Goal: Navigation & Orientation: Find specific page/section

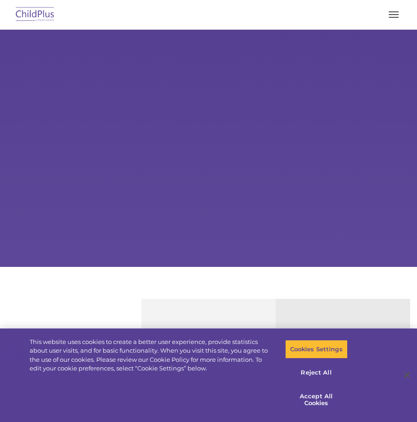
select select "MEDIUM"
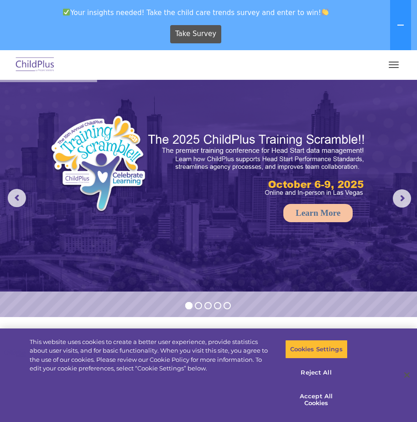
click at [40, 59] on img at bounding box center [35, 64] width 43 height 21
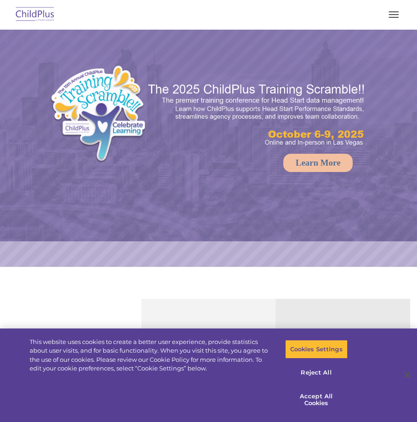
select select "MEDIUM"
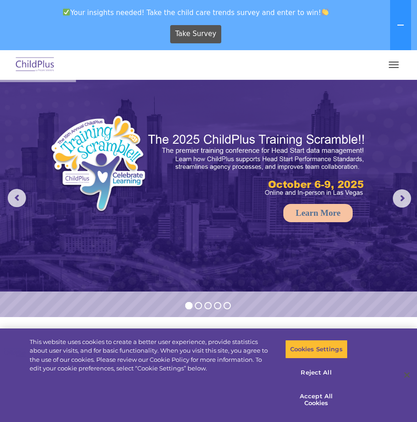
drag, startPoint x: 405, startPoint y: 69, endPoint x: 399, endPoint y: 67, distance: 6.6
click at [404, 69] on div "Download Support | Schedule A Demo  MENU MENU Software ChildPlus: The original…" at bounding box center [208, 65] width 399 height 22
click at [399, 67] on button "button" at bounding box center [393, 64] width 19 height 15
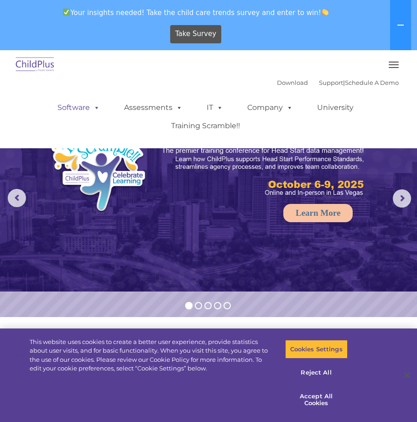
click at [96, 106] on span at bounding box center [95, 107] width 10 height 9
click at [80, 110] on link "Software" at bounding box center [78, 108] width 61 height 18
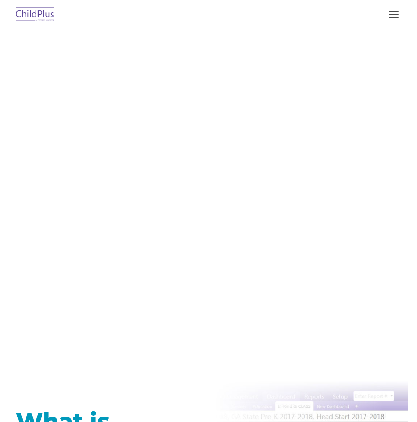
type input ""
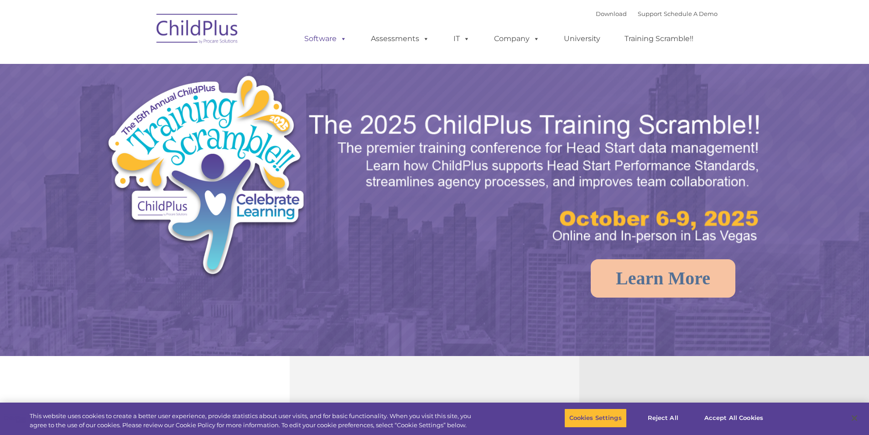
select select "MEDIUM"
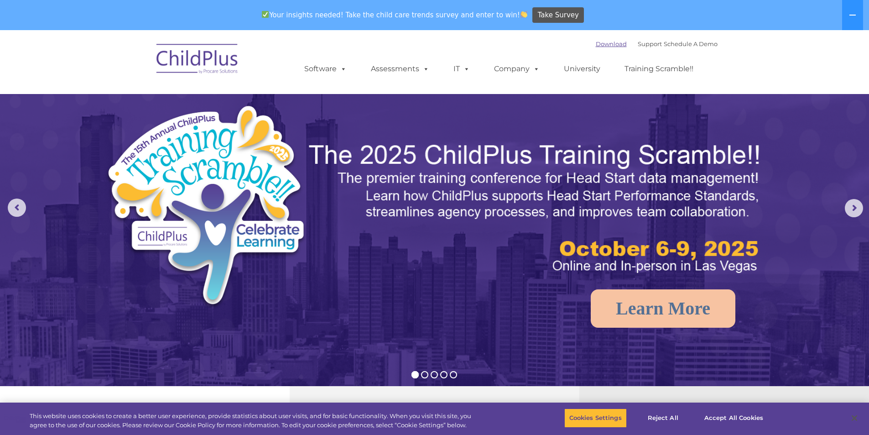
click at [596, 45] on link "Download" at bounding box center [611, 43] width 31 height 7
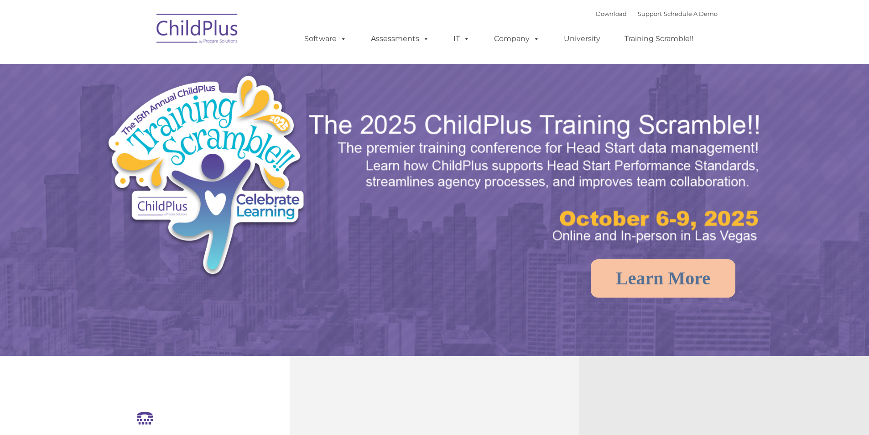
select select "MEDIUM"
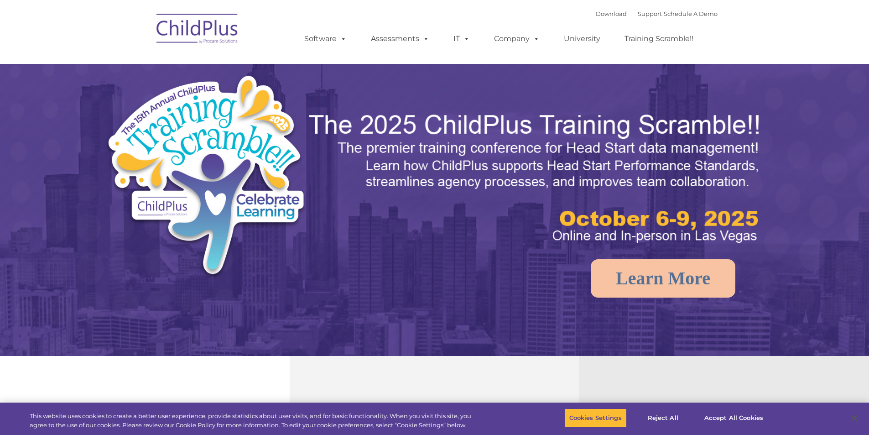
select select "MEDIUM"
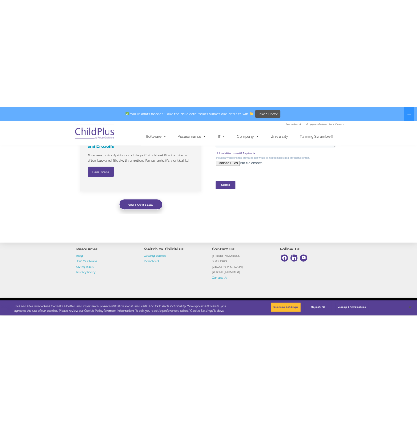
scroll to position [755, 0]
